Goal: Information Seeking & Learning: Compare options

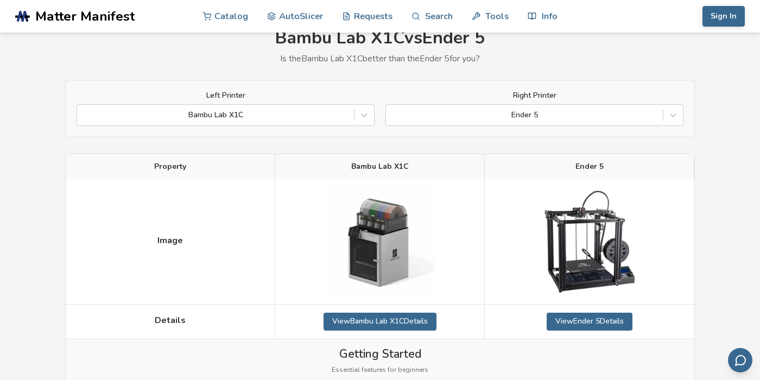
scroll to position [50, 0]
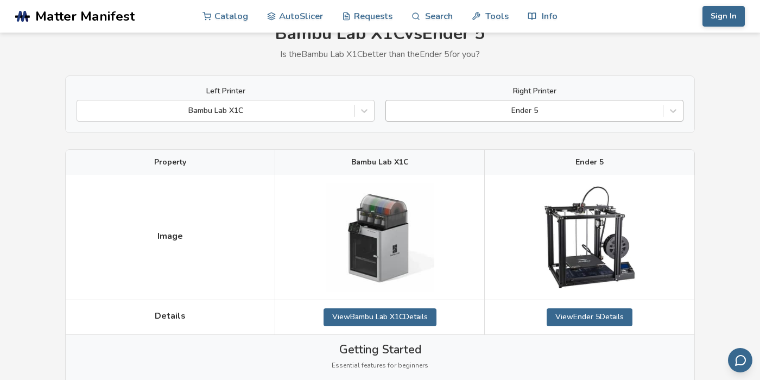
click at [527, 111] on div at bounding box center [525, 110] width 266 height 11
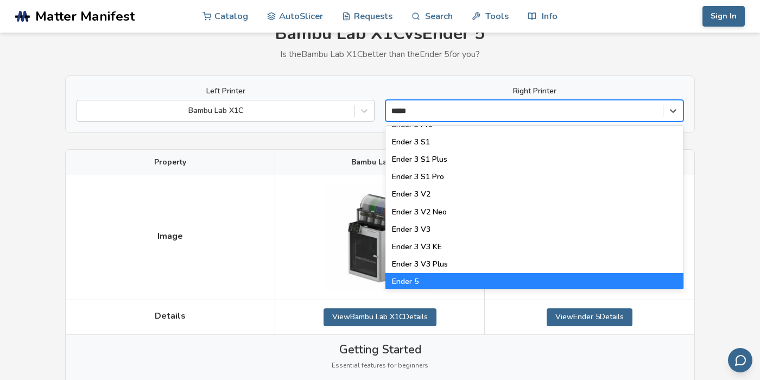
scroll to position [138, 0]
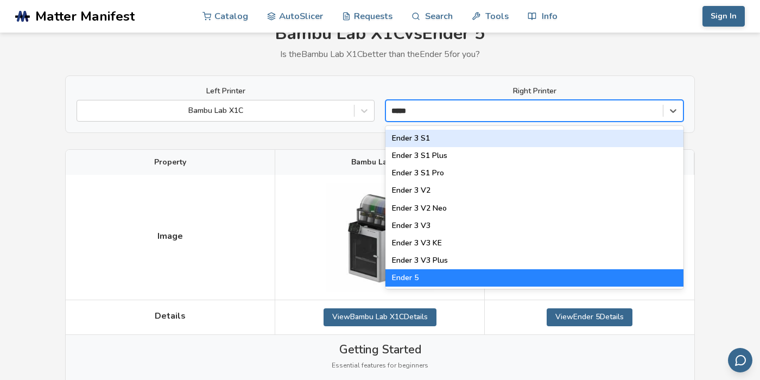
type input "*****"
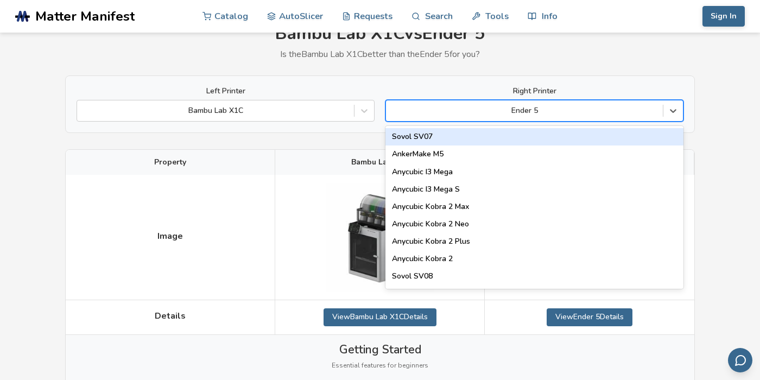
click at [612, 113] on div at bounding box center [525, 110] width 266 height 11
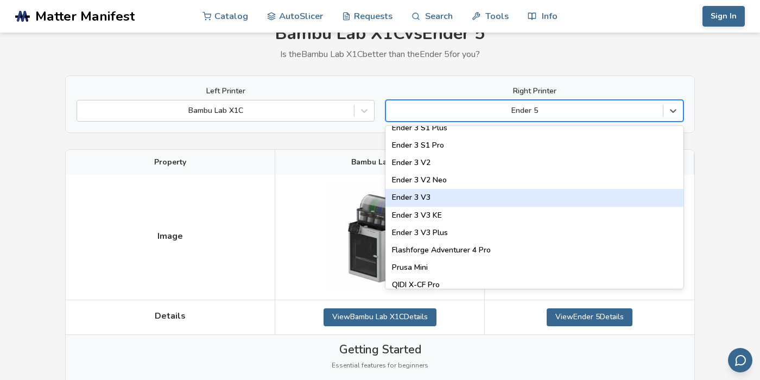
scroll to position [1074, 0]
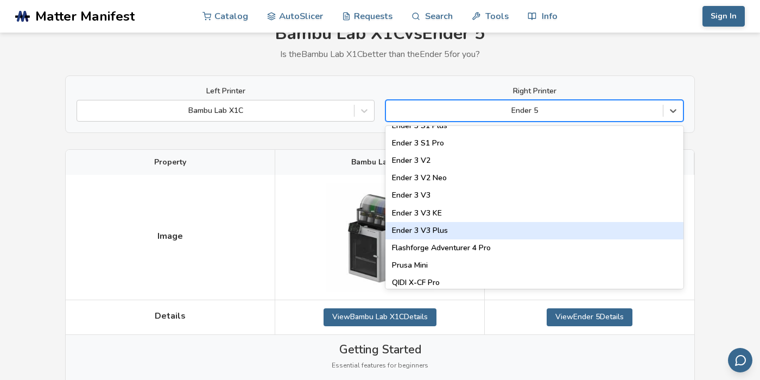
click at [471, 231] on div "Ender 3 V3 Plus" at bounding box center [535, 230] width 298 height 17
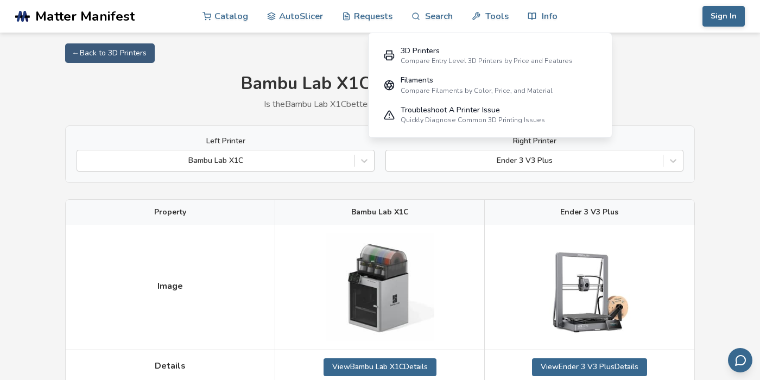
click at [673, 48] on div "← Back to 3D Printers" at bounding box center [380, 53] width 630 height 20
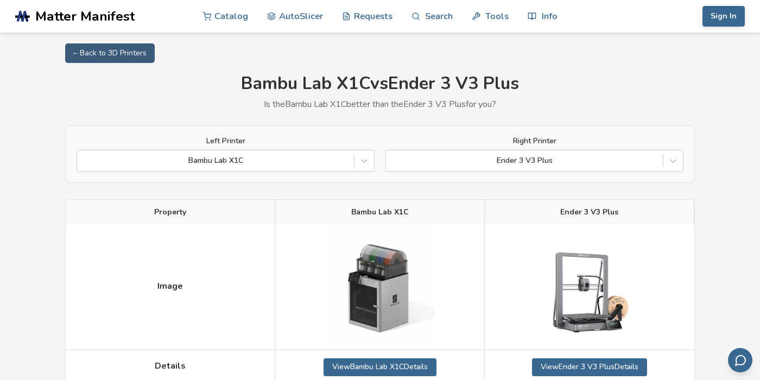
click at [657, 77] on h1 "Bambu Lab X1C vs Ender 3 V3 Plus" at bounding box center [380, 84] width 630 height 20
click at [577, 168] on div "Ender 3 V3 Plus" at bounding box center [524, 160] width 277 height 15
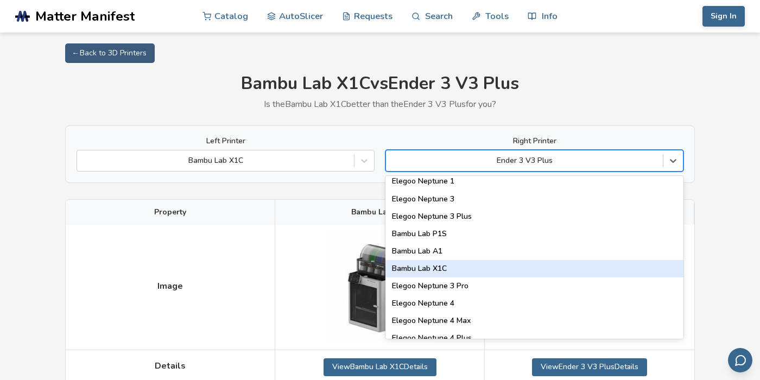
scroll to position [754, 0]
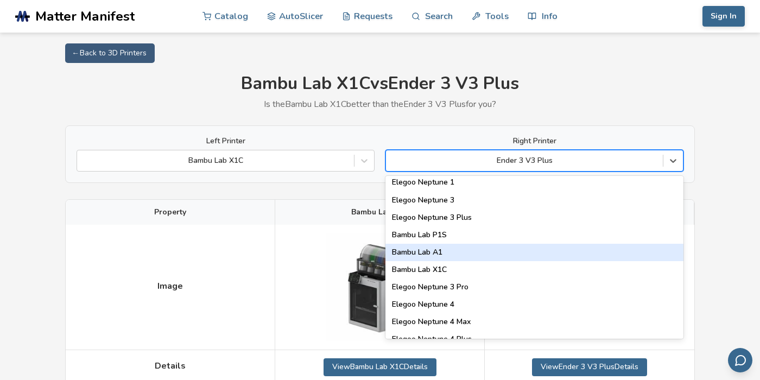
click at [479, 254] on div "Bambu Lab A1" at bounding box center [535, 252] width 298 height 17
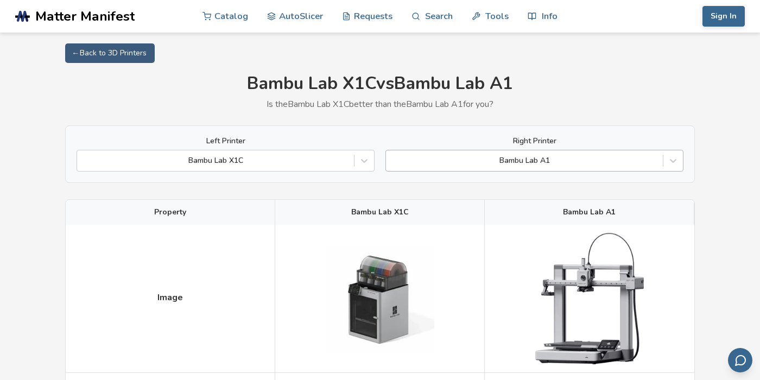
click at [565, 157] on div at bounding box center [525, 160] width 266 height 11
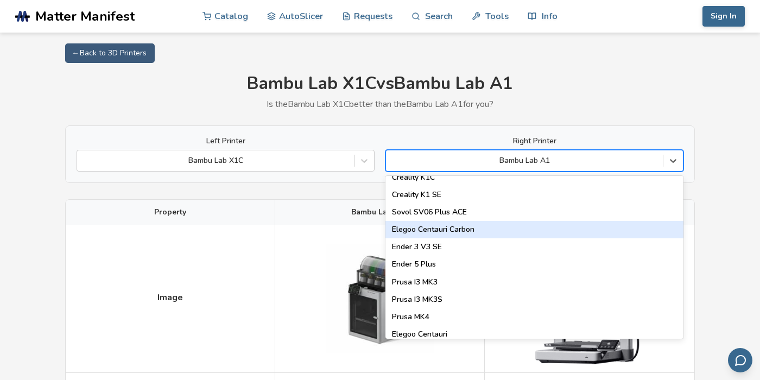
scroll to position [312, 0]
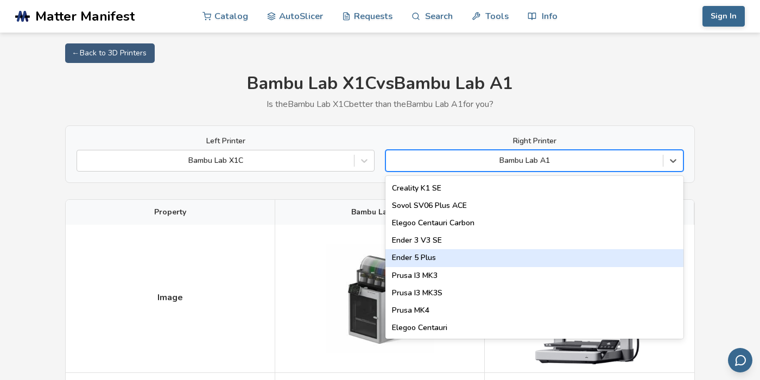
click at [448, 261] on div "Ender 5 Plus" at bounding box center [535, 257] width 298 height 17
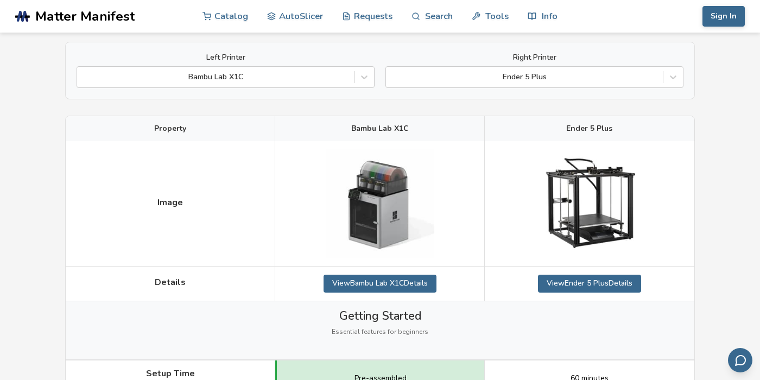
scroll to position [84, 0]
click at [551, 75] on div at bounding box center [525, 76] width 266 height 11
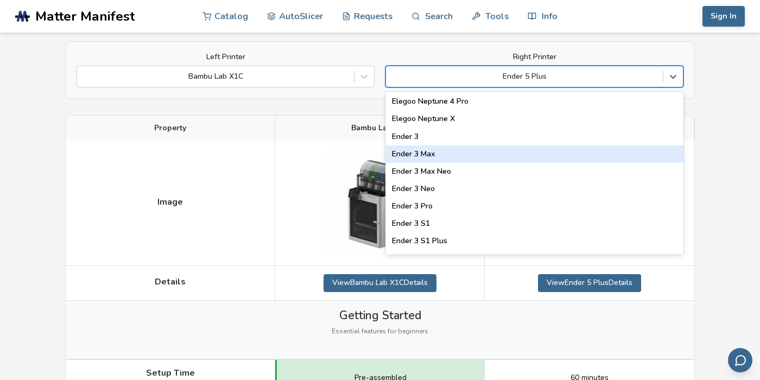
scroll to position [942, 0]
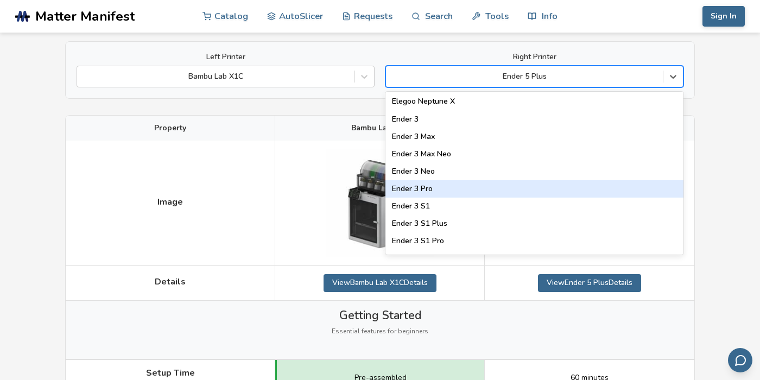
click at [437, 190] on div "Ender 3 Pro" at bounding box center [535, 188] width 298 height 17
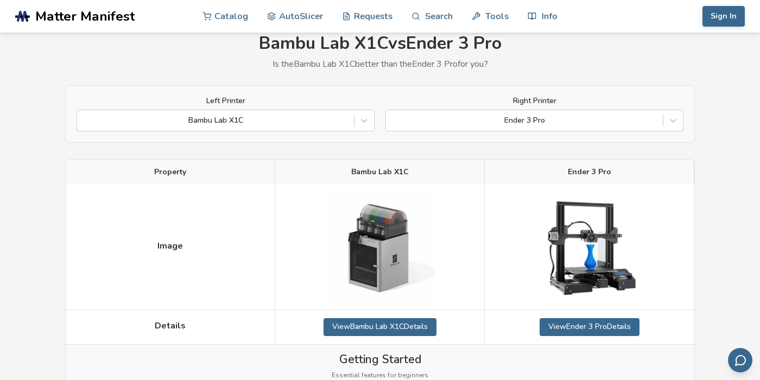
scroll to position [37, 0]
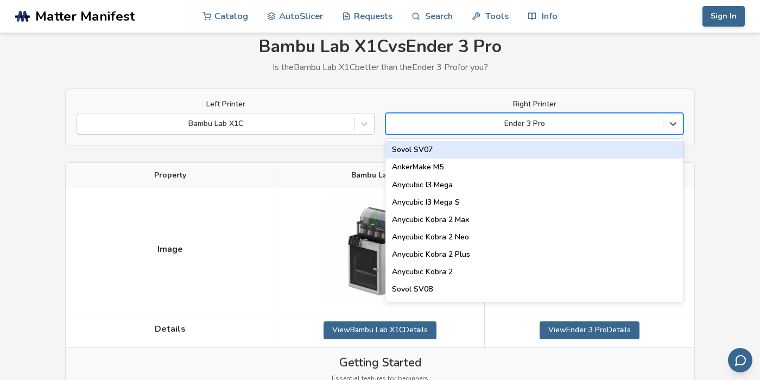
click at [589, 133] on div "Ender 3 Pro" at bounding box center [535, 124] width 298 height 22
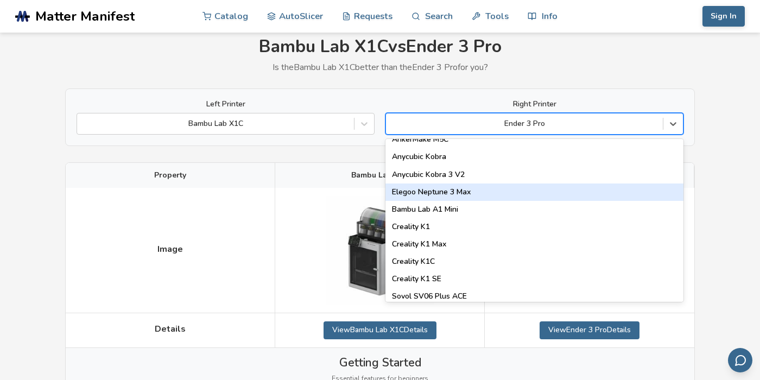
scroll to position [194, 0]
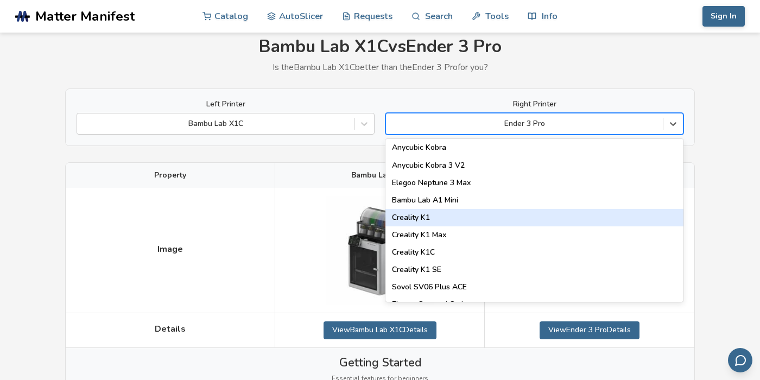
click at [454, 215] on div "Creality K1" at bounding box center [535, 217] width 298 height 17
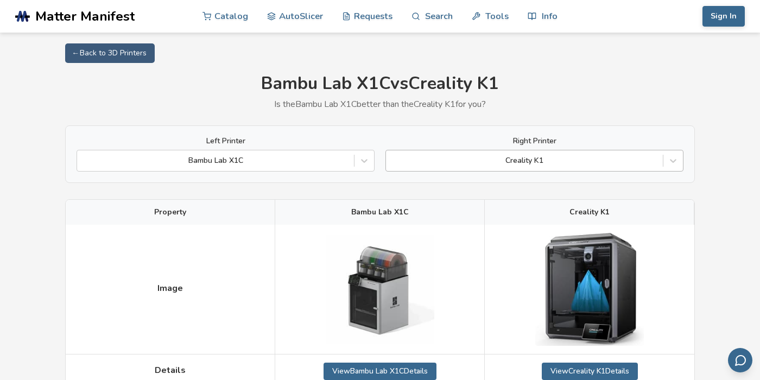
click at [529, 163] on div at bounding box center [525, 160] width 266 height 11
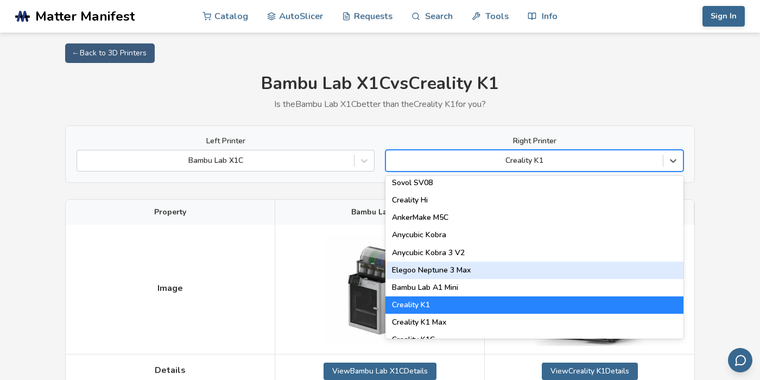
scroll to position [138, 0]
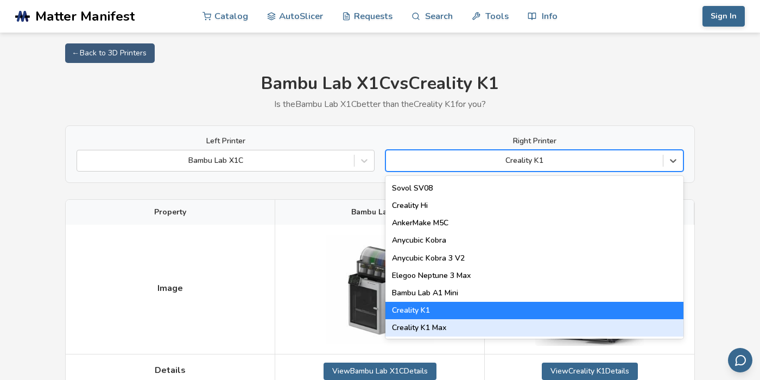
click at [436, 329] on div "Creality K1 Max" at bounding box center [535, 327] width 298 height 17
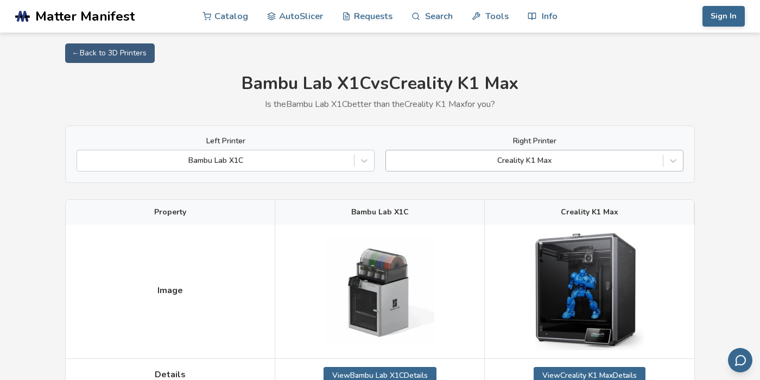
click at [530, 158] on div at bounding box center [525, 160] width 266 height 11
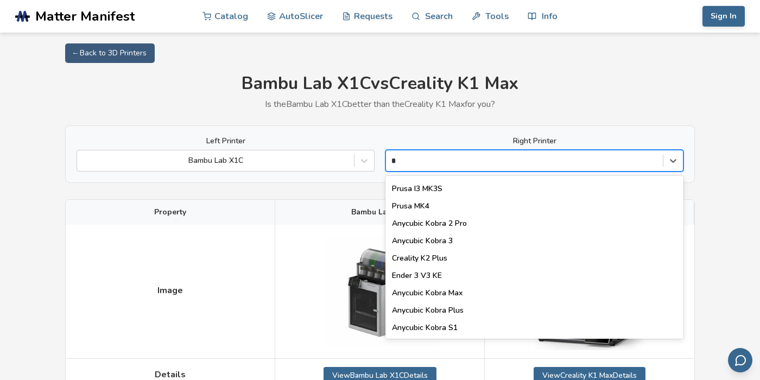
scroll to position [188, 0]
type input "**"
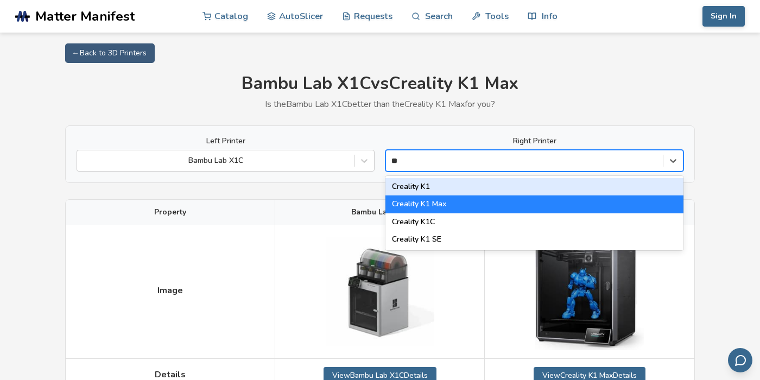
scroll to position [0, 0]
click at [436, 187] on div "Creality K1" at bounding box center [535, 186] width 298 height 17
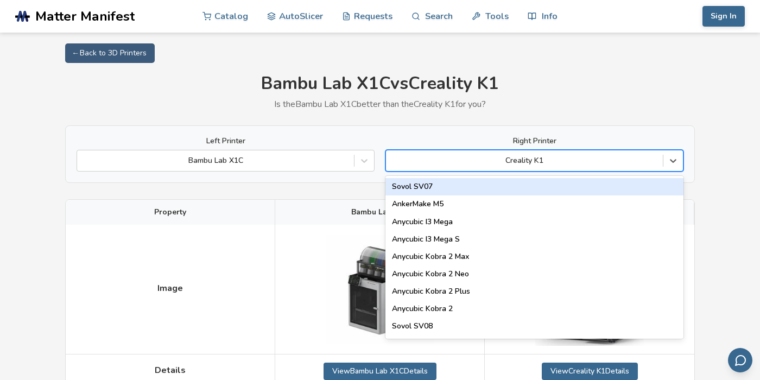
click at [481, 166] on div at bounding box center [525, 160] width 266 height 11
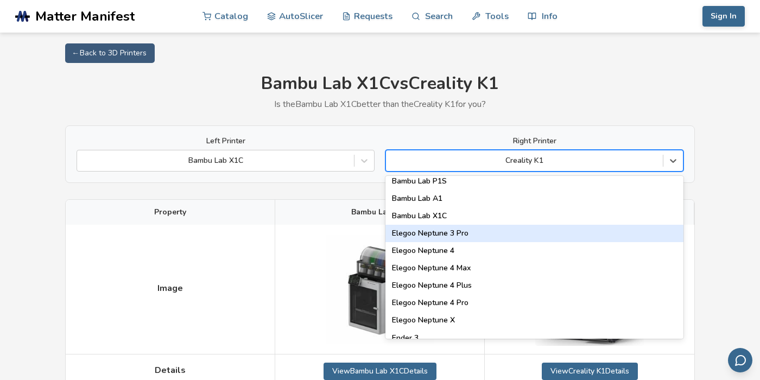
scroll to position [810, 0]
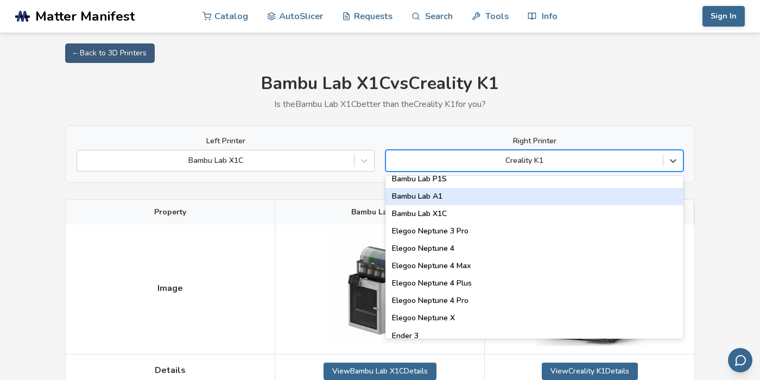
click at [650, 61] on div "← Back to 3D Printers" at bounding box center [380, 53] width 630 height 20
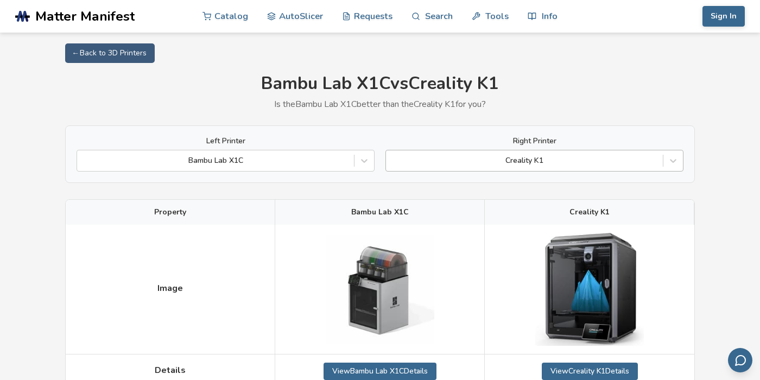
click at [552, 164] on div at bounding box center [525, 160] width 266 height 11
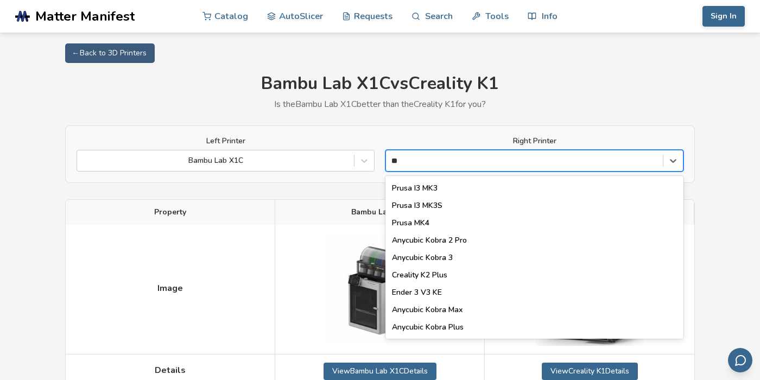
scroll to position [0, 0]
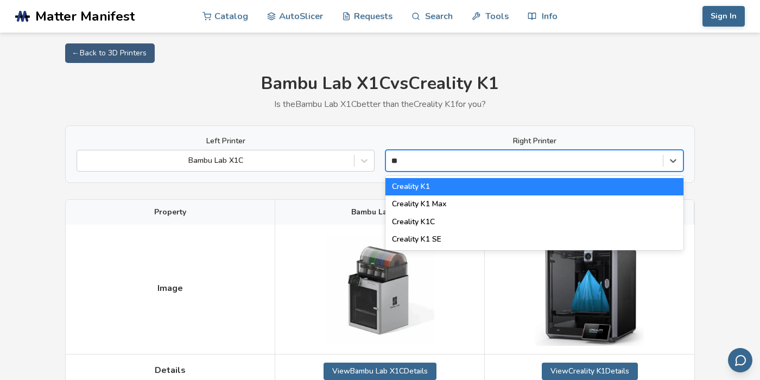
type input "***"
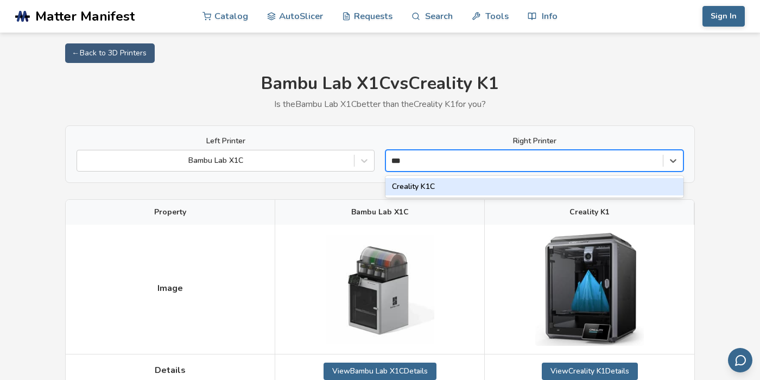
click at [430, 187] on div "Creality K1C" at bounding box center [535, 186] width 298 height 17
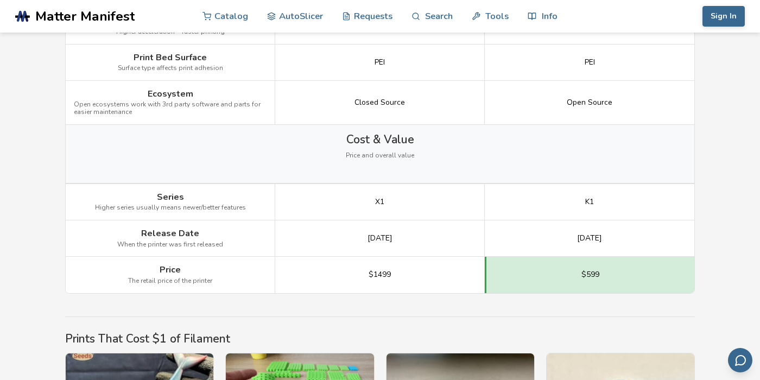
scroll to position [1517, 0]
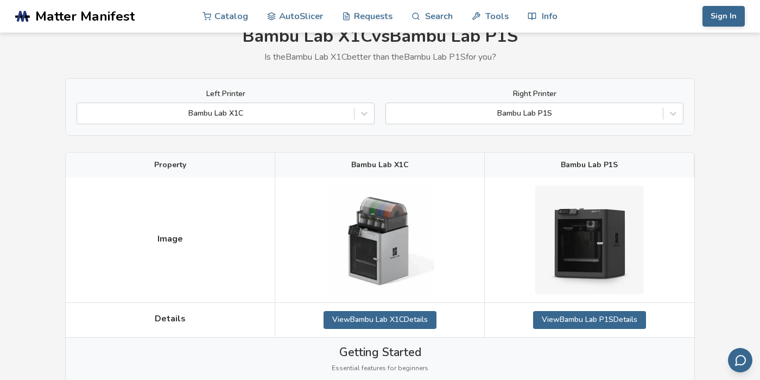
scroll to position [29, 0]
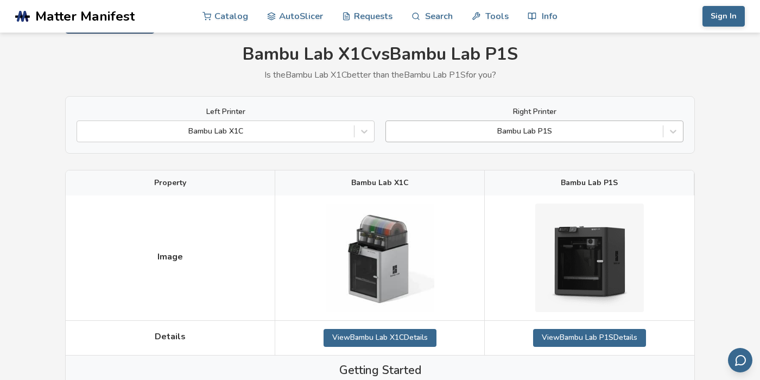
click at [546, 129] on div at bounding box center [525, 131] width 266 height 11
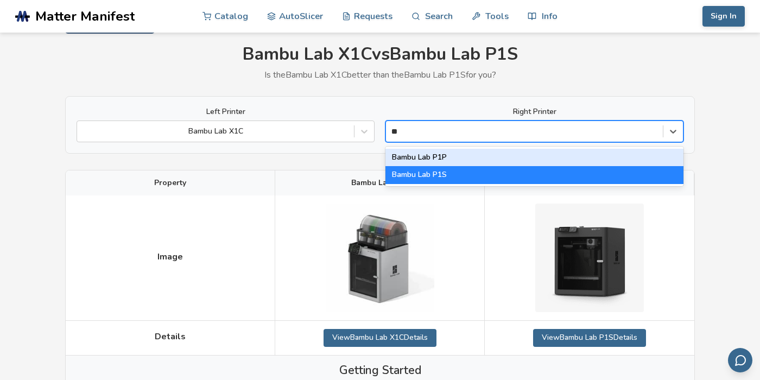
type input "**"
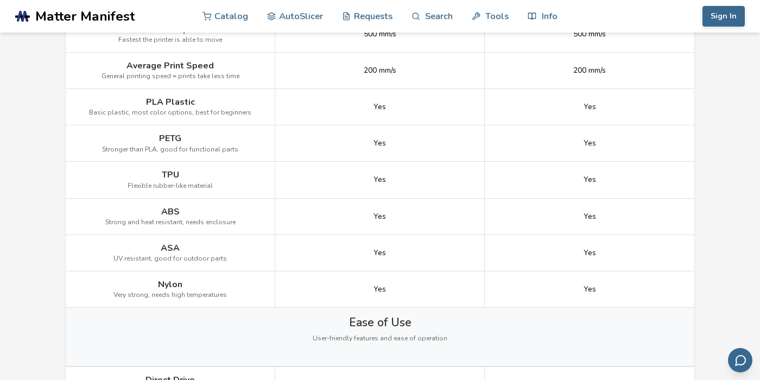
scroll to position [750, 0]
